Goal: Use online tool/utility: Utilize a website feature to perform a specific function

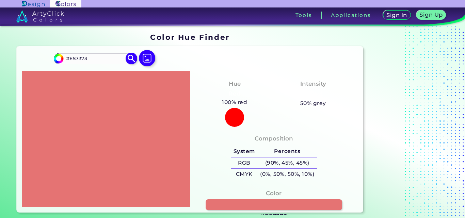
click at [127, 59] on img at bounding box center [132, 59] width 12 height 12
click at [130, 58] on img at bounding box center [132, 59] width 12 height 12
click at [81, 63] on input "#E57373" at bounding box center [95, 58] width 63 height 9
click at [79, 60] on input "#E57373" at bounding box center [95, 58] width 63 height 9
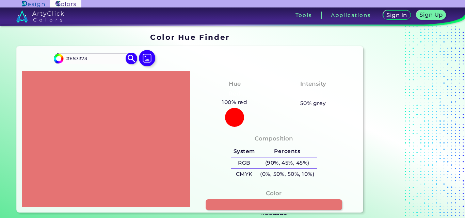
click at [79, 60] on input "#E57373" at bounding box center [95, 58] width 63 height 9
paste input "607D8B"
type input "#607D8B"
click at [131, 60] on img at bounding box center [132, 59] width 12 height 12
type input "#607d8b"
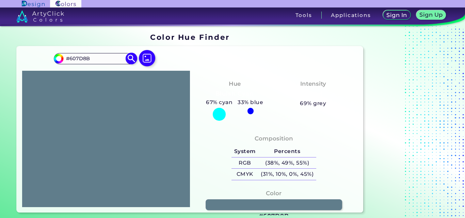
click at [97, 56] on input "#607D8B" at bounding box center [95, 58] width 63 height 9
type input "#"
drag, startPoint x: 240, startPoint y: 64, endPoint x: 161, endPoint y: 54, distance: 78.7
click at [239, 63] on div "#607d8b Acadia ◉ Acid Green ◉ Aero Blue ◉ Alabaster ◉ Albescent White ◉ Algae ◉…" at bounding box center [190, 129] width 347 height 166
click at [152, 54] on img at bounding box center [148, 58] width 20 height 20
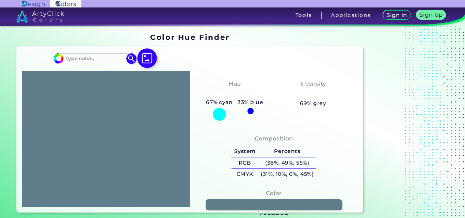
click at [0, 0] on input "file" at bounding box center [0, 0] width 0 height 0
type input "#f9f8fe"
type input "#F9F8FE"
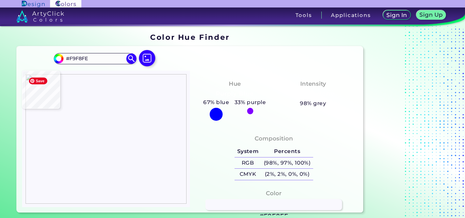
type input "#f7f6fc"
type input "#F7F6FC"
type input "#ffffff"
type input "#FFFFFF"
type input "#fffefd"
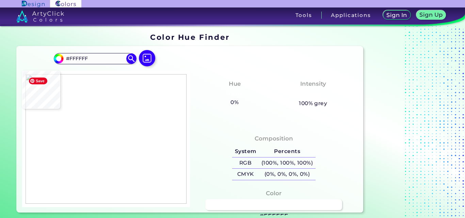
type input "#FFFEFD"
type input "#fefefd"
type input "#FEFEFD"
type input "#fffcf9"
type input "#FFFCF9"
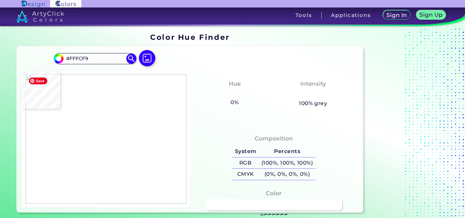
type input "#fffbff"
type input "#FFFBFF"
type input "#f8feff"
type input "#F8FEFF"
type input "#fcfefb"
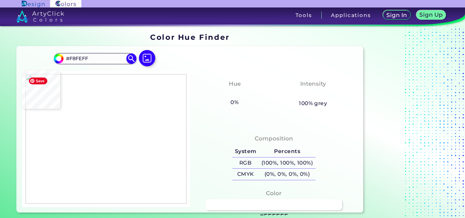
type input "#FCFEFB"
type input "#fafdfd"
type input "#FAFDFD"
type input "#ebfefe"
type input "#EBFEFE"
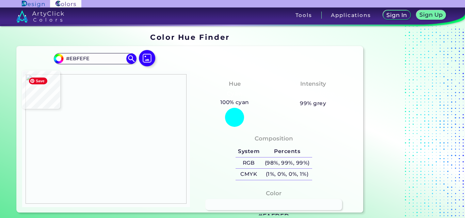
type input "#97caee"
type input "#97CAEE"
type input "#1173de"
type input "#1173DE"
type input "#007afe"
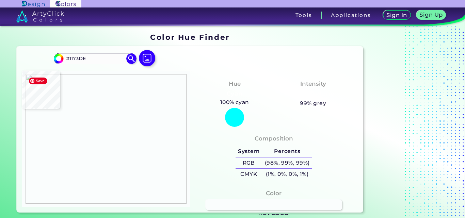
type input "#007AFE"
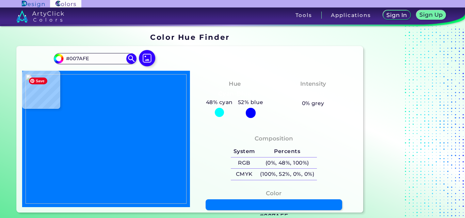
type input "#007cff"
type input "#007CFF"
type input "#007bff"
type input "#007BFF"
type input "#007cfe"
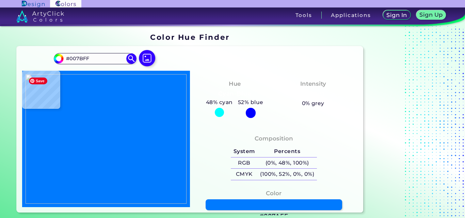
type input "#007CFE"
type input "#3086e2"
type input "#3086E2"
type input "#f7fcfc"
type input "#F7FCFC"
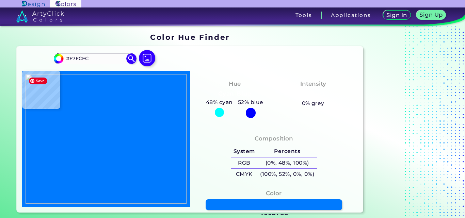
type input "#fffafd"
type input "#FFFAFD"
type input "#fffbeb"
type input "#FFFBEB"
type input "#f8d2a8"
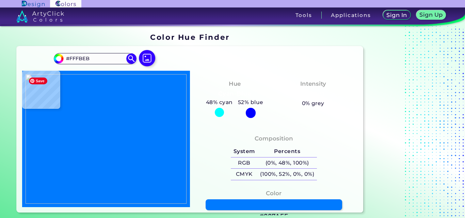
type input "#F8D2A8"
type input "#e5b881"
type input "#E5B881"
type input "#fffdf0"
type input "#FFFDF0"
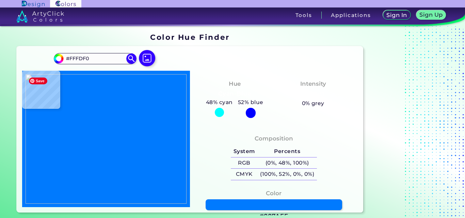
type input "#fefdf5"
type input "#FEFDF5"
type input "#fdfbfe"
type input "#FDFBFE"
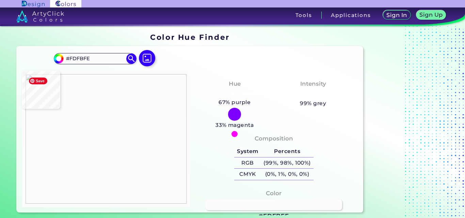
type input "#fffdfd"
type input "#FFFDFD"
type input "#fefeff"
type input "#FEFEFF"
type input "#fdffff"
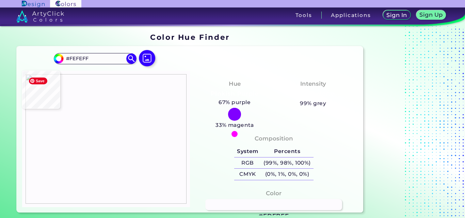
type input "#FDFFFF"
type input "#fafeff"
type input "#FAFEFF"
type input "#fbfeff"
type input "#FBFEFF"
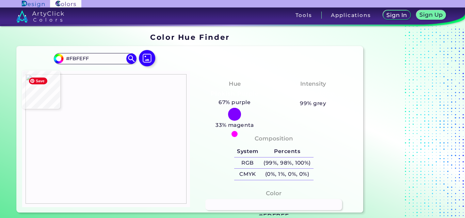
type input "#fcfeff"
type input "#FCFEFF"
type input "#fefefb"
type input "#FEFEFB"
type input "#fefefa"
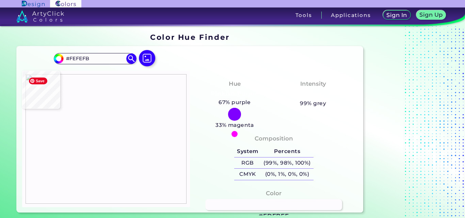
type input "#FEFEFA"
type input "#fefef9"
type input "#FEFEF9"
type input "#fefef8"
type input "#FEFEF8"
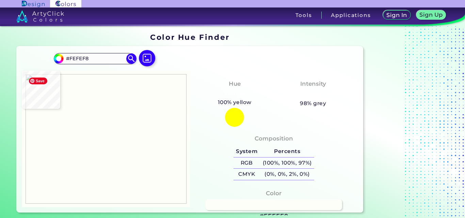
type input "#fcfffd"
type input "#FCFFFD"
type input "#fbfffe"
type input "#FBFFFE"
type input "#fcfeff"
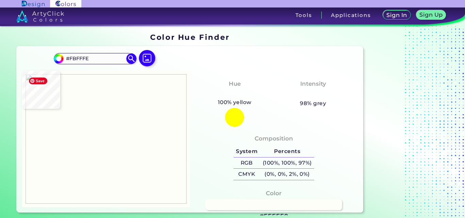
type input "#FCFEFF"
type input "#f8fefd"
type input "#F8FEFD"
type input "#f6faf9"
type input "#F6FAF9"
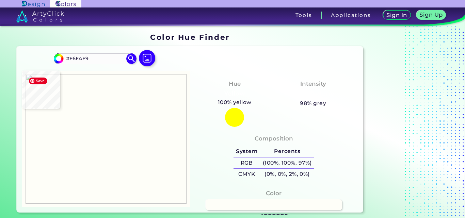
type input "#fdfefe"
type input "#FDFEFE"
type input "#fefaff"
type input "#FEFAFF"
type input "#fffbff"
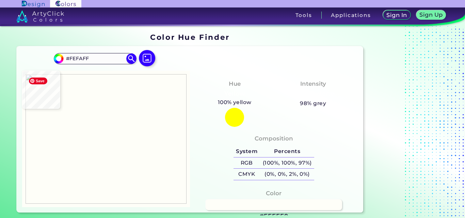
type input "#FFFBFF"
type input "#fbfdfd"
type input "#FBFDFD"
type input "#f0fff8"
type input "#F0FFF8"
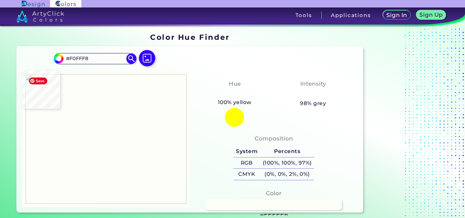
type input "#dcf6e3"
type input "#DCF6E3"
type input "#9ccb9f"
type input "#9CCB9F"
type input "#91bf97"
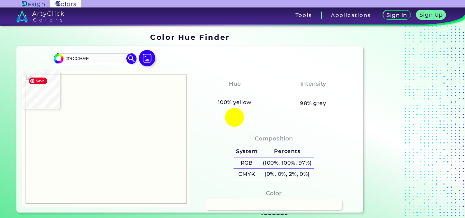
type input "#91BF97"
type input "#c6ebcd"
type input "#C6EBCD"
type input "#e2fae8"
type input "#E2FAE8"
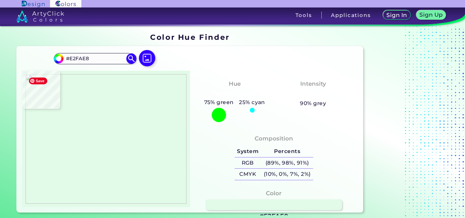
type input "#f7fff7"
type input "#F7FFF7"
type input "#fffdfc"
type input "#FFFDFC"
type input "#fffbfe"
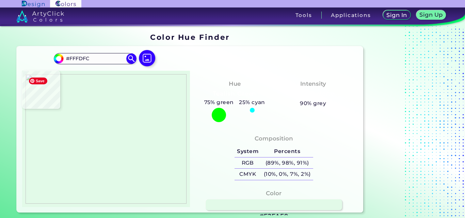
type input "#FFFBFE"
type input "#fffbff"
type input "#FFFBFF"
type input "#fffcfe"
type input "#FFFCFE"
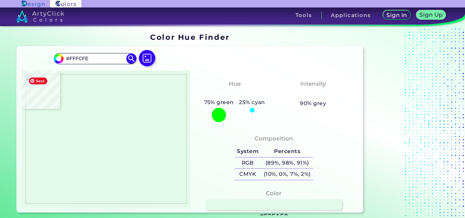
type input "#fefffe"
type input "#FEFFFE"
type input "#fdfefe"
type input "#FDFEFE"
type input "#fdfefd"
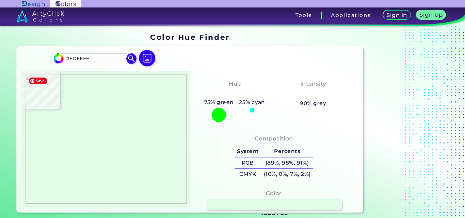
type input "#FDFEFD"
type input "#fefdfe"
type input "#FEFDFE"
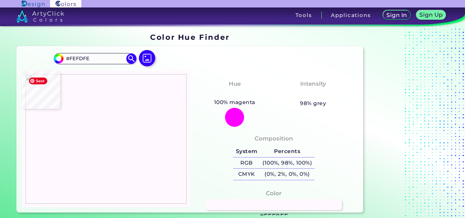
type input "#fff9ff"
type input "#FFF9FF"
type input "#e6ddf1"
type input "#E6DDF1"
type input "#b0a0cf"
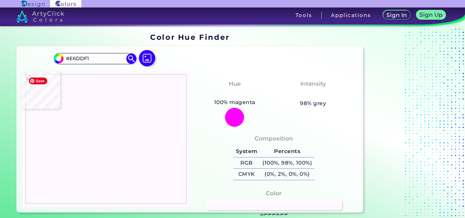
type input "#B0A0CF"
type input "#7a63ab"
type input "#7A63AB"
type input "#684ba7"
type input "#684BA7"
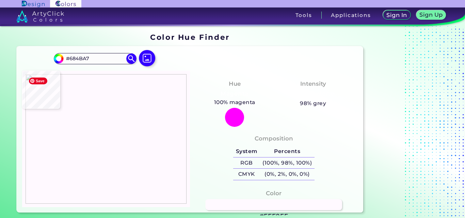
type input "#6c42bc"
type input "#6C42BC"
type input "#6d3fc0"
type input "#6D3FC0"
type input "#7041c1"
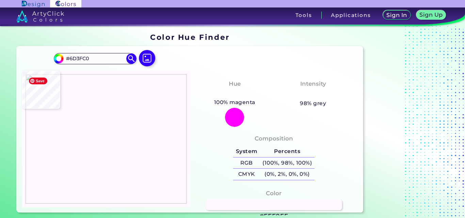
type input "#7041C1"
type input "#7140be"
type input "#7140BE"
type input "#713fbe"
type input "#713FBE"
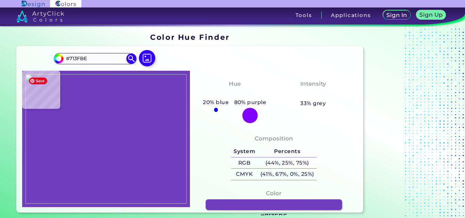
type input "#7441bd"
type input "#7441BD"
type input "#7340bd"
type input "#7340BD"
type input "#713fbd"
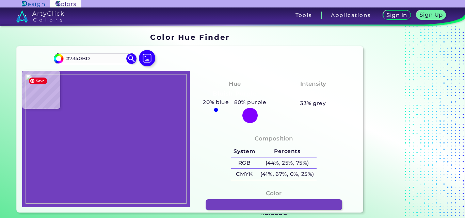
type input "#713FBD"
type input "#6f40bd"
click at [115, 159] on img at bounding box center [106, 138] width 161 height 129
click at [102, 60] on input "#6F40BD" at bounding box center [95, 58] width 63 height 9
paste input "8E24AA"
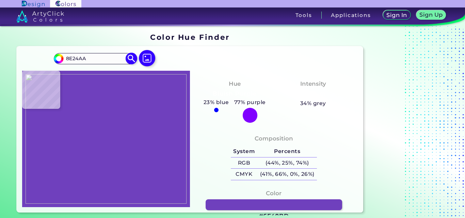
type input "8E24AA"
type input "#8e24aa"
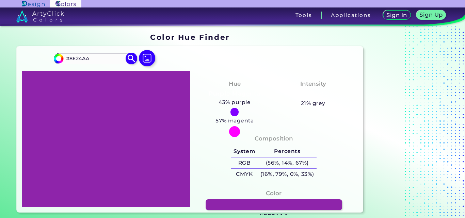
click at [102, 59] on input "#8E24AA" at bounding box center [95, 58] width 63 height 9
type input "#8E24AA#E57373"
click at [39, 2] on img at bounding box center [33, 4] width 23 height 6
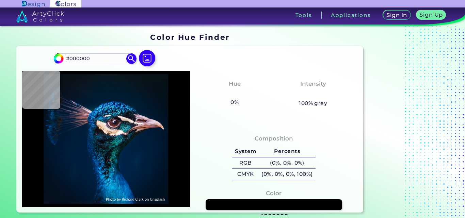
type input "#081621"
type input "#091722"
type input "#081923"
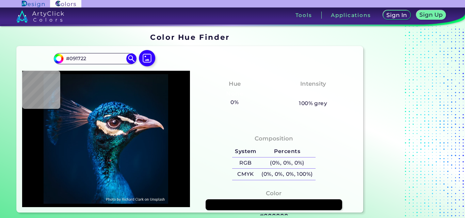
type input "#081923"
type input "#04192a"
type input "#04192A"
type input "#031a2c"
type input "#031A2C"
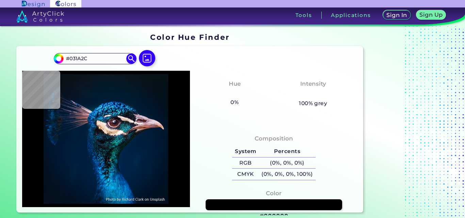
type input "#001a2e"
type input "#001A2E"
type input "#001a2d"
type input "#001A2D"
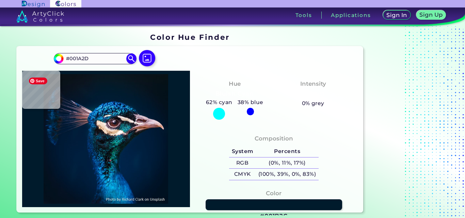
type input "#001b2c"
type input "#001B2C"
type input "#001b2e"
type input "#001B2E"
type input "#001b30"
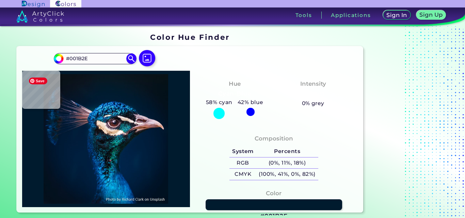
type input "#001B30"
type input "#011d35"
type input "#011D35"
type input "#0c213d"
type input "#0C213D"
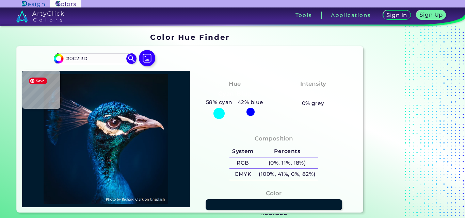
type input "#043476"
type input "#00265f"
type input "#00265F"
type input "#118da3"
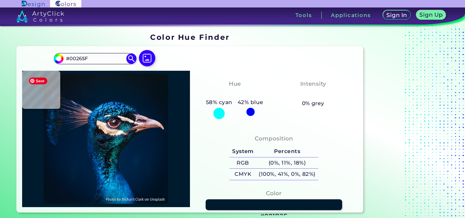
type input "#118DA3"
type input "#01162c"
type input "#01162C"
type input "#0e1a29"
type input "#0E1A29"
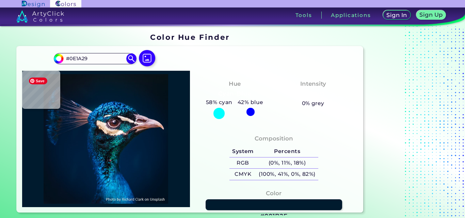
type input "#78e9fc"
type input "#78E9FC"
type input "#043556"
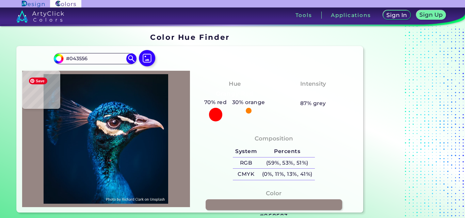
type input "#968683"
type input "#198cb9"
type input "#198CB9"
type input "#034c83"
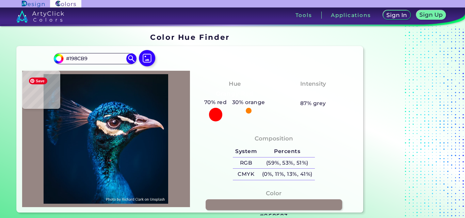
type input "#034C83"
type input "#0c7cb1"
type input "#0C7CB1"
type input "#001e39"
type input "#001E39"
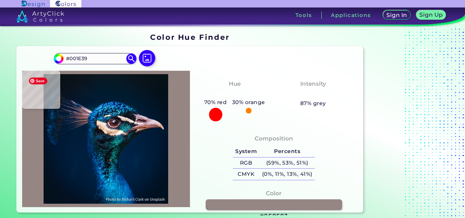
type input "#1b5c86"
type input "#1B5C86"
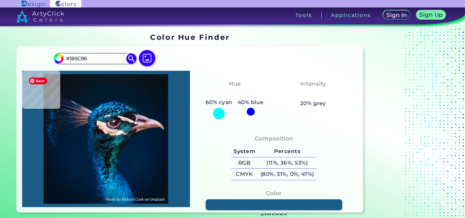
type input "#073556"
type input "#042741"
type input "#299cb2"
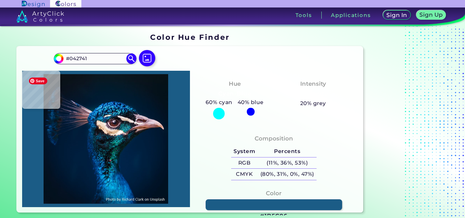
type input "#299CB2"
type input "#1074a3"
type input "#1074A3"
type input "#3ca8db"
type input "#3CA8DB"
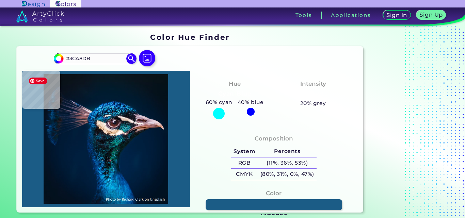
type input "#0c1625"
type input "#0C1625"
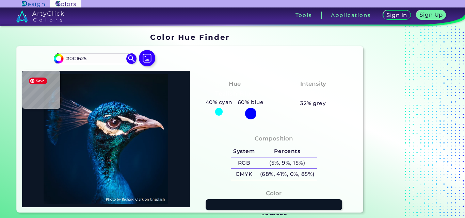
type input "#0d2737"
type input "#0D2737"
type input "#024869"
type input "#044373"
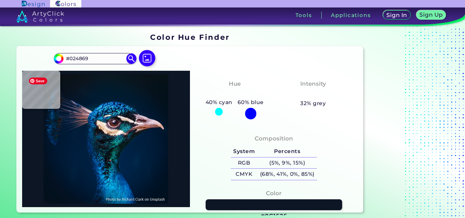
type input "#044373"
type input "#013663"
type input "#23a1b8"
type input "#23A1B8"
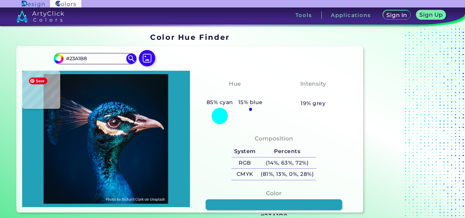
type input "#39a6c2"
type input "#39A6C2"
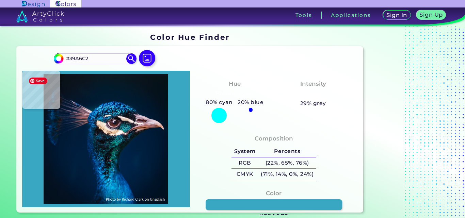
type input "#013663"
type input "#0a65a5"
type input "#0A65A5"
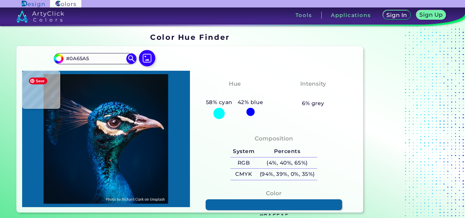
type input "#044373"
type input "#023258"
type input "#023663"
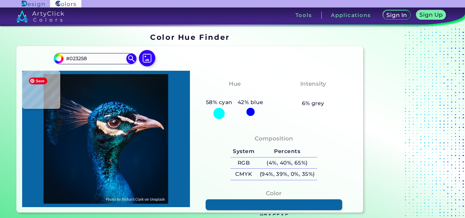
type input "#023663"
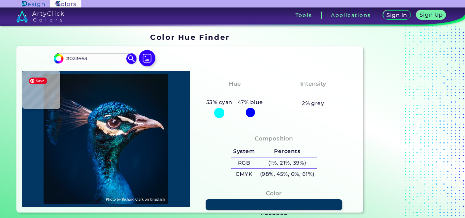
type input "#001c47"
type input "#001C47"
type input "#043556"
type input "#0a7c9d"
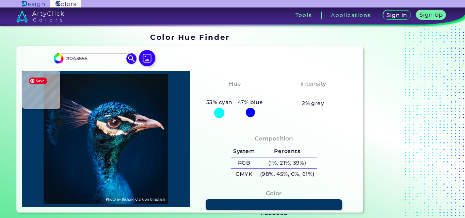
type input "#0A7C9D"
type input "#108dad"
type input "#108DAD"
type input "#898683"
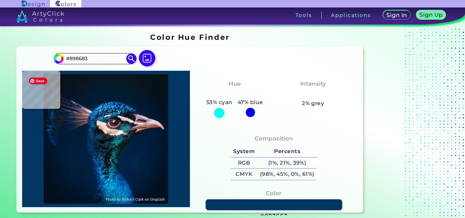
type input "#a2a9af"
type input "#A2A9AF"
type input "#2c5e81"
type input "#2C5E81"
type input "#152e52"
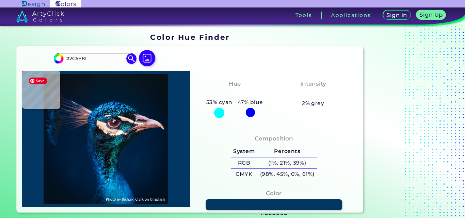
type input "#152E52"
type input "#102232"
type input "#181b20"
type input "#181B20"
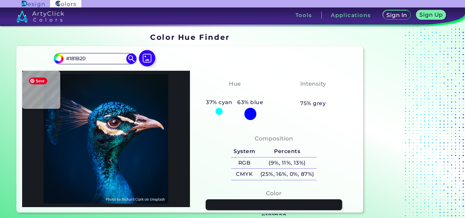
type input "#0f0f14"
type input "#0F0F14"
type input "#03080b"
type input "#03080B"
type input "#070709"
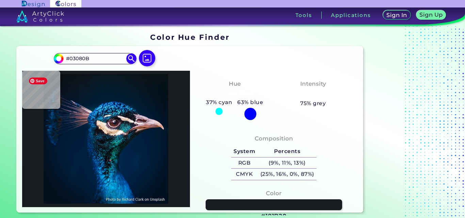
type input "#070709"
type input "#0a060c"
type input "#0A060C"
type input "#030106"
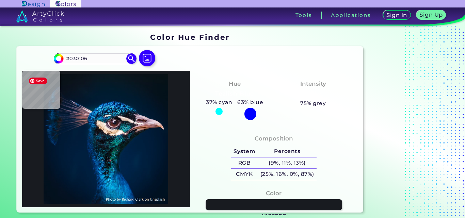
type input "#0a090f"
type input "#0A090F"
type input "#010307"
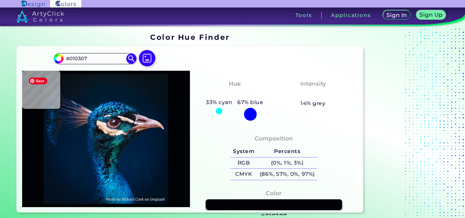
type input "#42313c"
type input "#42313C"
type input "#11050f"
type input "#11050F"
type input "#5f505f"
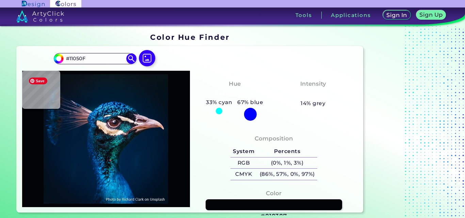
type input "#5F505F"
type input "#222933"
type input "#2e6677"
type input "#2E6677"
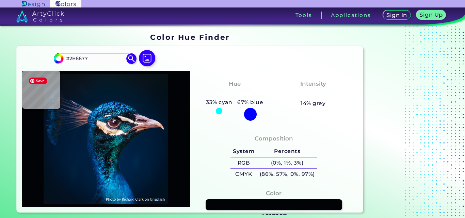
type input "#092a30"
type input "#092A30"
type input "#198f8e"
type input "#198F8E"
type input "#04606b"
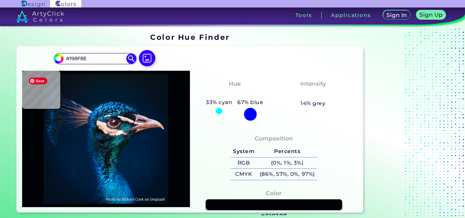
type input "#04606B"
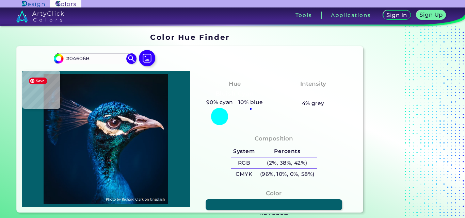
type input "#184052"
type input "#1b7381"
type input "#1B7381"
type input "#107181"
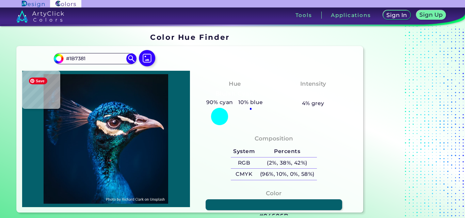
type input "#107181"
type input "#025f6c"
type input "#025F6C"
type input "#487d8d"
type input "#487D8D"
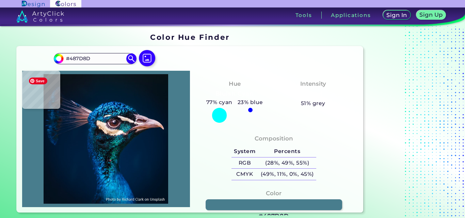
type input "#2a8096"
type input "#2A8096"
type input "#24afc0"
type input "#24AFC0"
type input "#0aacb6"
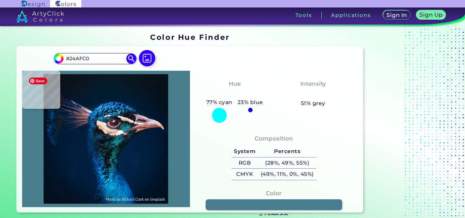
type input "#0AACB6"
type input "#0f8794"
type input "#0F8794"
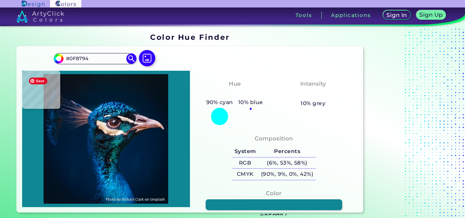
type input "#1a9fb7"
type input "#1A9FB7"
type input "#675773"
type input "#067988"
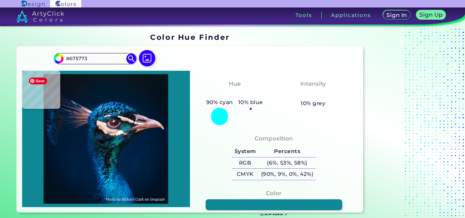
type input "#067988"
type input "#1dbabb"
type input "#1DBABB"
type input "#06858c"
type input "#06858C"
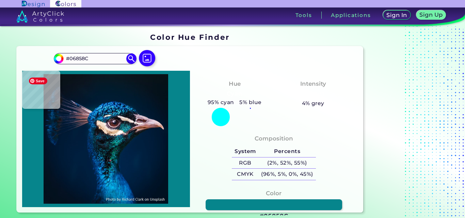
type input "#012734"
type input "#093f4d"
type input "#093F4D"
type input "#07171e"
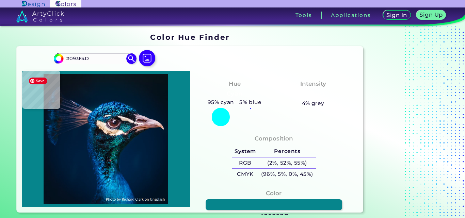
type input "#07171E"
type input "#0b131c"
type input "#0B131C"
type input "#09171b"
type input "#09171B"
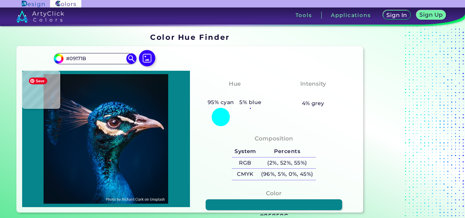
type input "#050f15"
type input "#050F15"
type input "#4e4c5b"
type input "#4E4C5B"
type input "#3c3541"
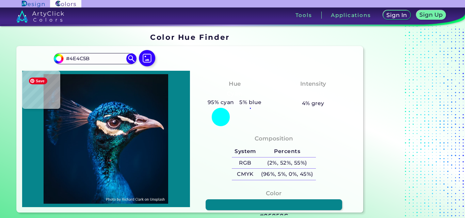
type input "#3C3541"
type input "#081015"
type input "#111b25"
type input "#111B25"
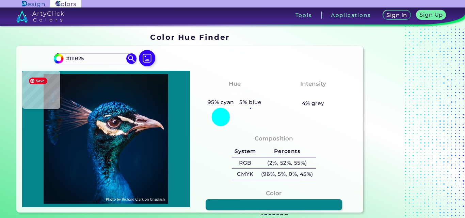
type input "#113f44"
type input "#113F44"
type input "#0d181e"
type input "#0D181E"
type input "#044151"
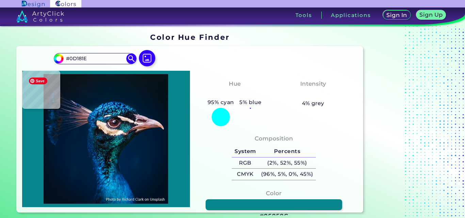
type input "#044151"
type input "#043f5f"
type input "#043F5F"
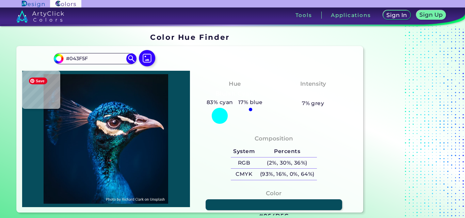
type input "#064d5c"
type input "#064D5C"
type input "#4d576d"
type input "#4D576D"
type input "#035f97"
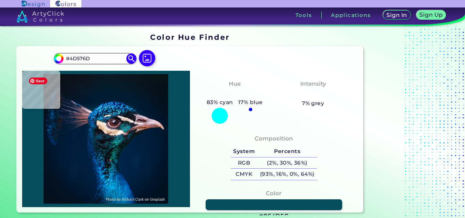
type input "#035F97"
type input "#001527"
type input "#005381"
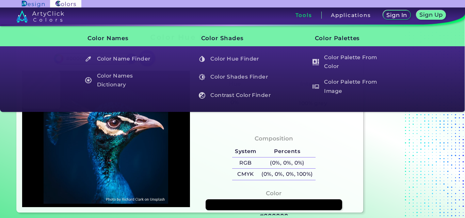
click at [303, 13] on h3 "Tools" at bounding box center [304, 15] width 17 height 5
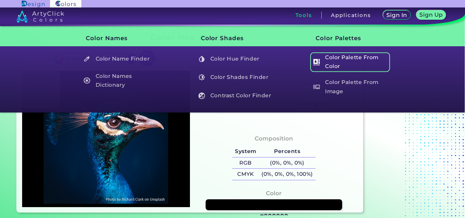
click at [338, 65] on h5 "Color Palette From Color" at bounding box center [350, 61] width 80 height 19
